Goal: Transaction & Acquisition: Purchase product/service

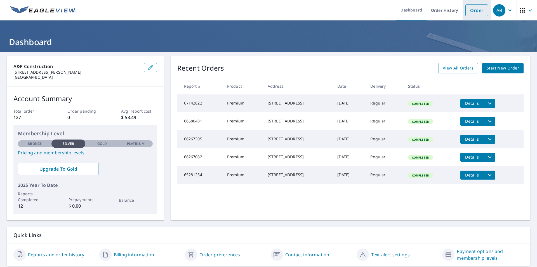
click at [475, 8] on link "Order" at bounding box center [476, 10] width 23 height 12
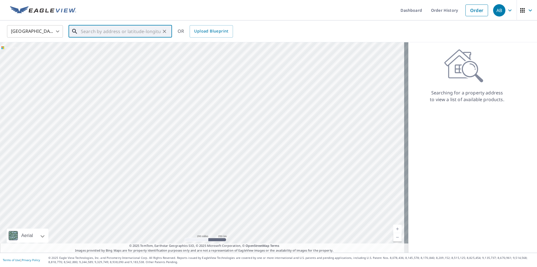
click at [86, 32] on input "text" at bounding box center [121, 31] width 80 height 16
click at [109, 49] on span "[STREET_ADDRESS]" at bounding box center [124, 47] width 88 height 7
type input "[STREET_ADDRESS]"
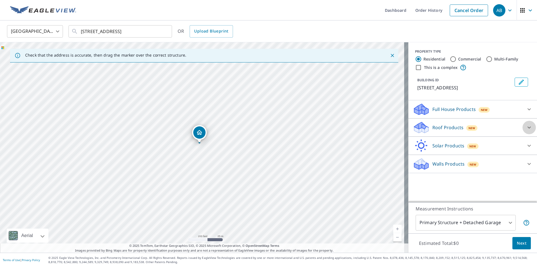
click at [526, 126] on icon at bounding box center [529, 127] width 7 height 7
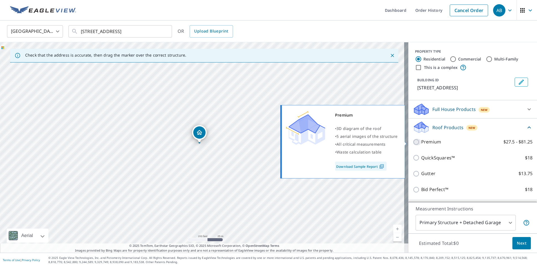
click at [413, 142] on input "Premium $27.5 - $81.25" at bounding box center [417, 141] width 8 height 7
checkbox input "true"
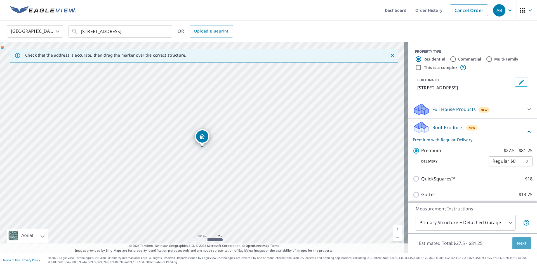
click at [519, 244] on span "Next" at bounding box center [522, 242] width 10 height 7
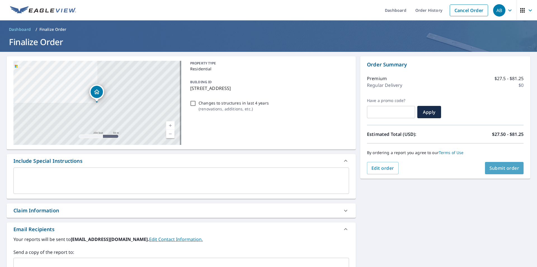
click at [505, 168] on span "Submit order" at bounding box center [505, 168] width 30 height 6
